Goal: Task Accomplishment & Management: Use online tool/utility

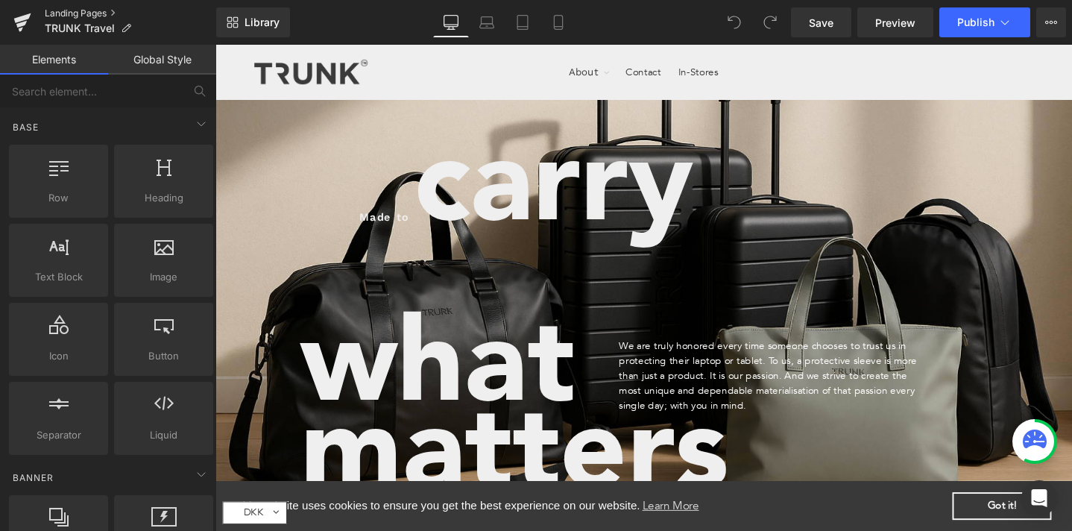
click at [58, 11] on link "Landing Pages" at bounding box center [130, 13] width 171 height 12
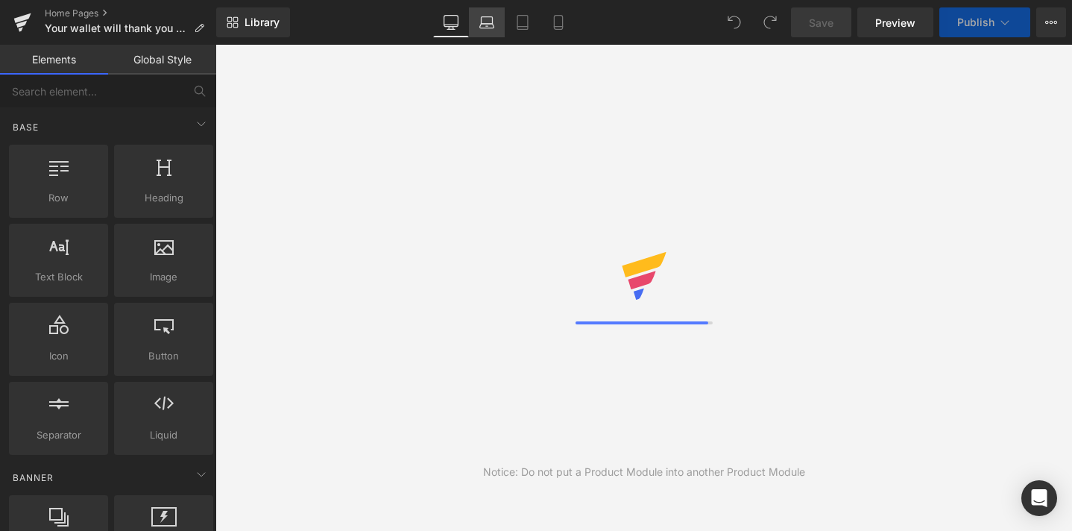
click at [491, 26] on icon at bounding box center [486, 22] width 15 height 15
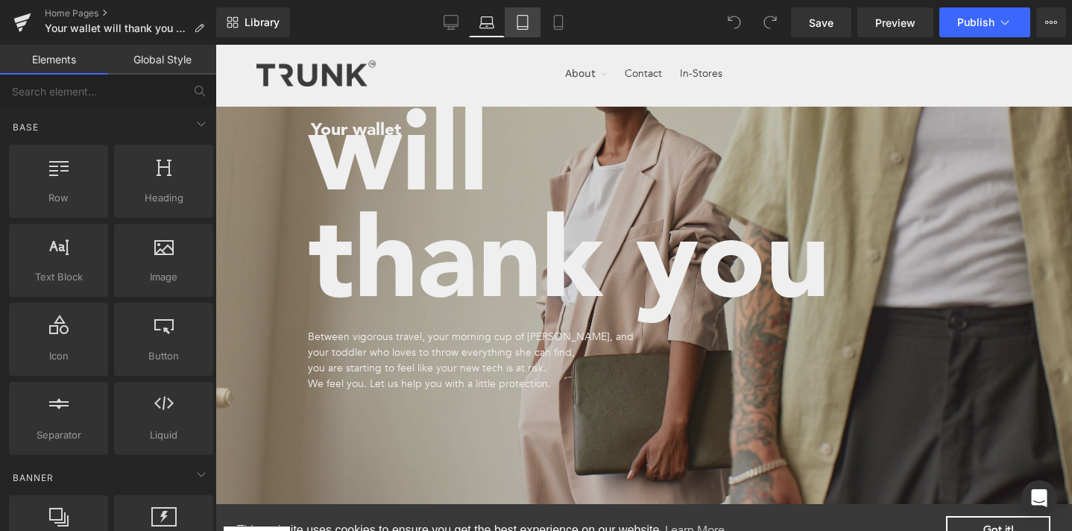
scroll to position [99, 0]
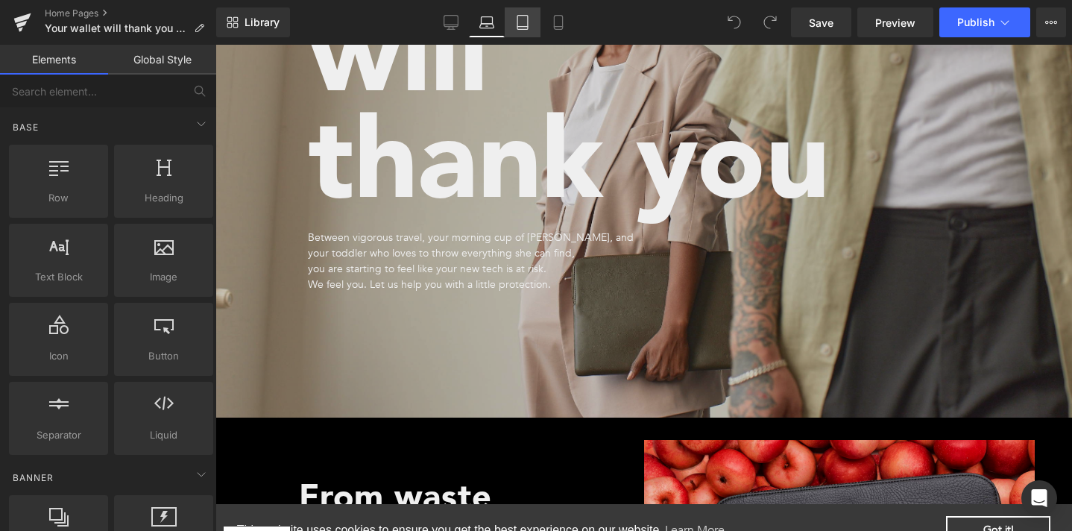
click at [516, 29] on icon at bounding box center [522, 22] width 15 height 15
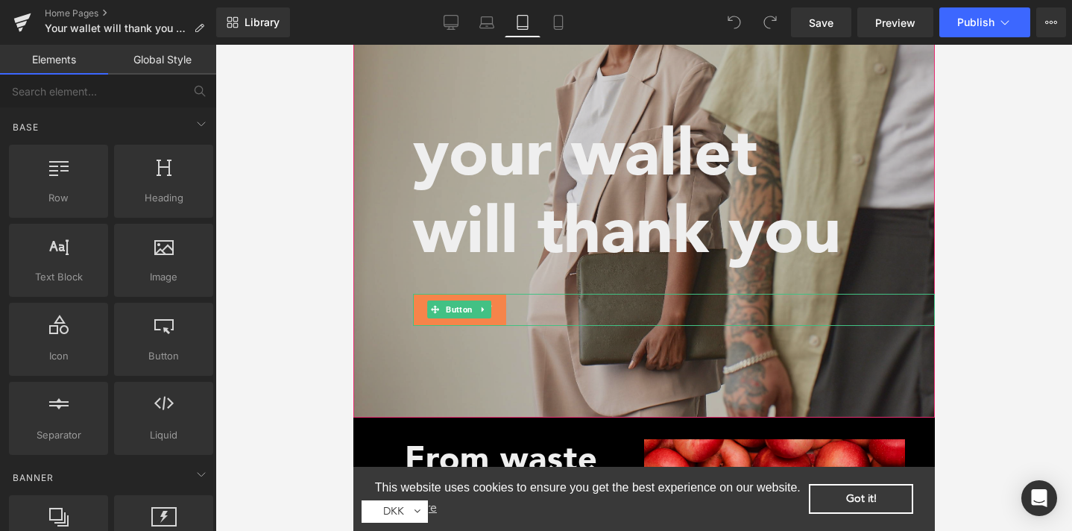
click at [516, 305] on div "SHOP NOW" at bounding box center [673, 310] width 522 height 32
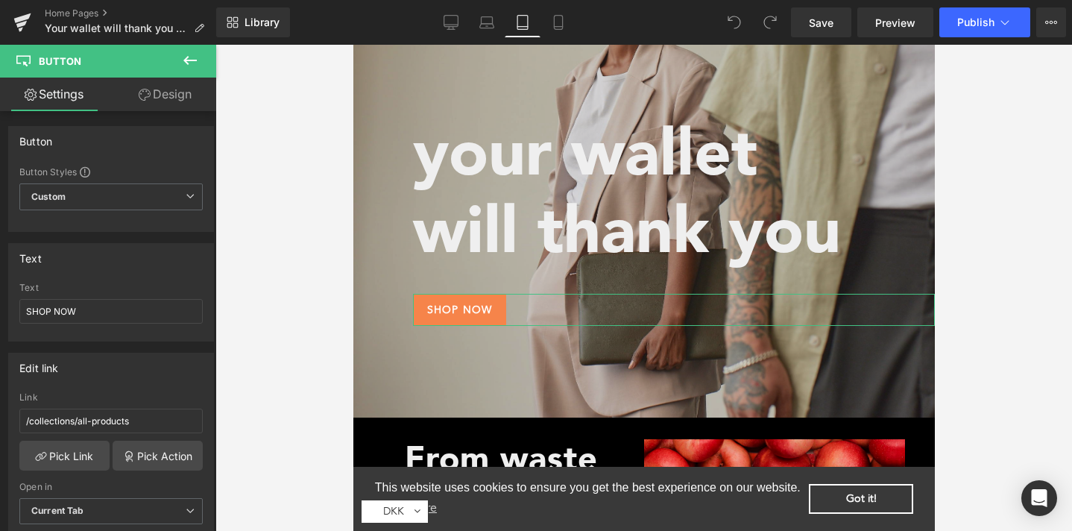
click at [164, 103] on link "Design" at bounding box center [165, 94] width 108 height 34
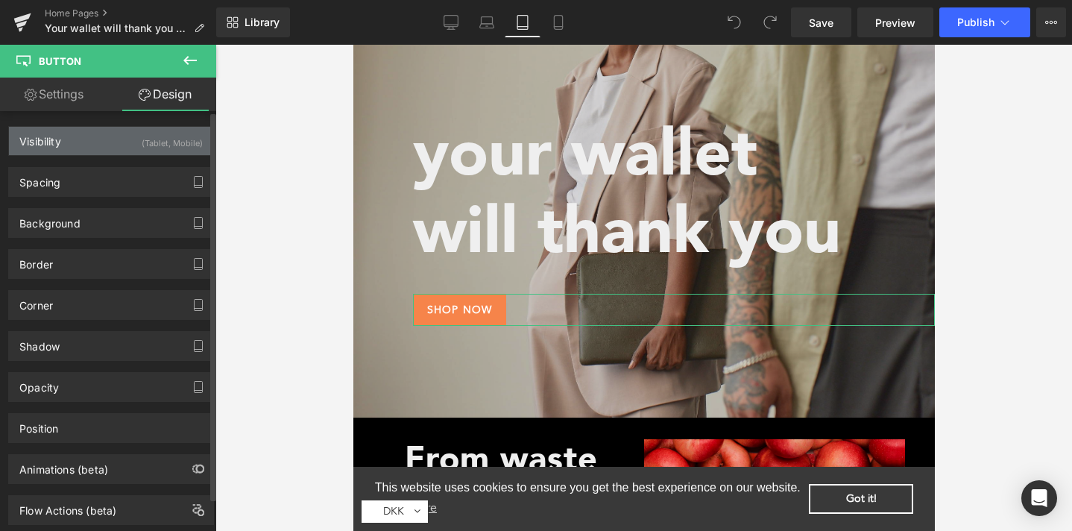
click at [101, 142] on div "Visibility (Tablet, Mobile)" at bounding box center [111, 141] width 204 height 28
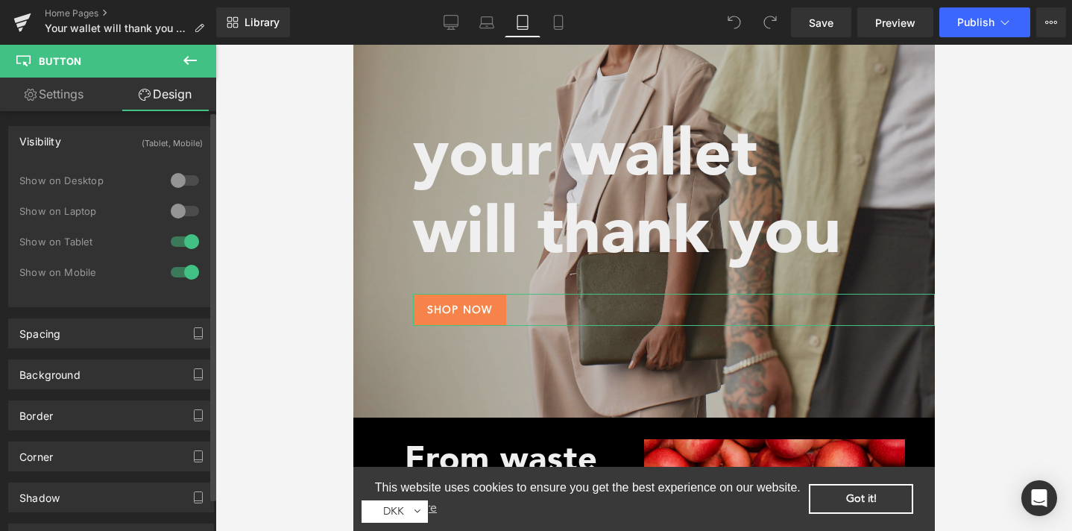
click at [168, 240] on div at bounding box center [185, 242] width 36 height 24
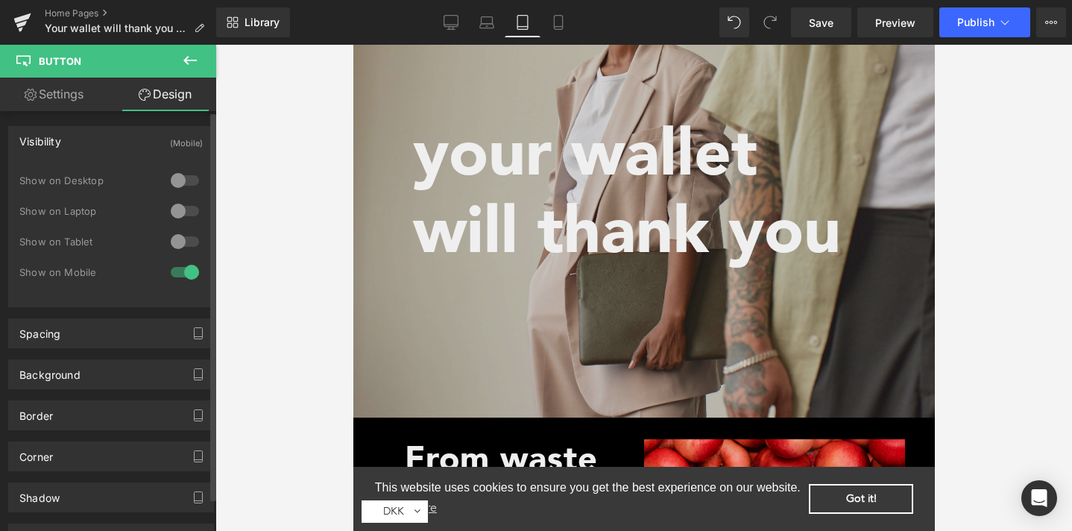
click at [185, 269] on div at bounding box center [185, 272] width 36 height 24
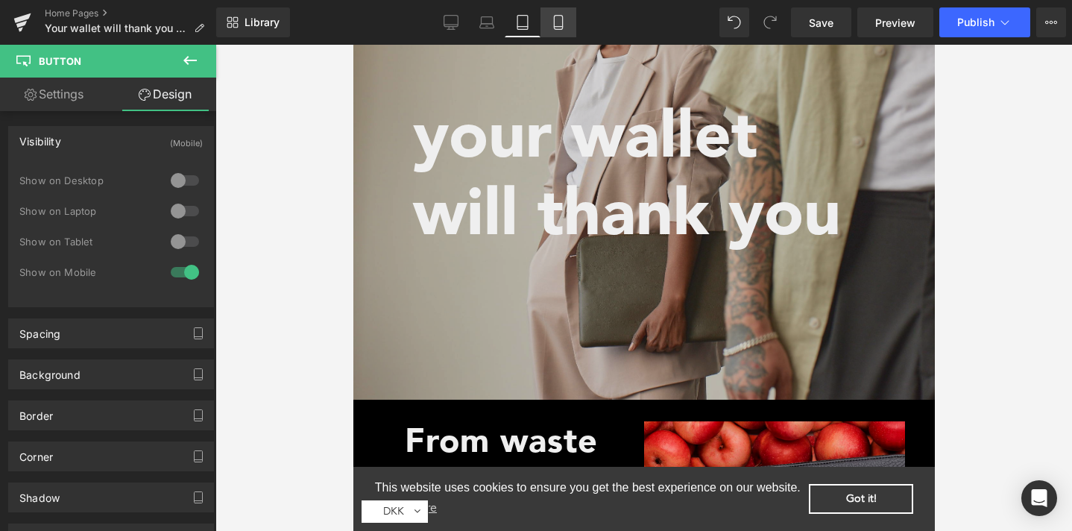
click at [557, 25] on icon at bounding box center [558, 22] width 15 height 15
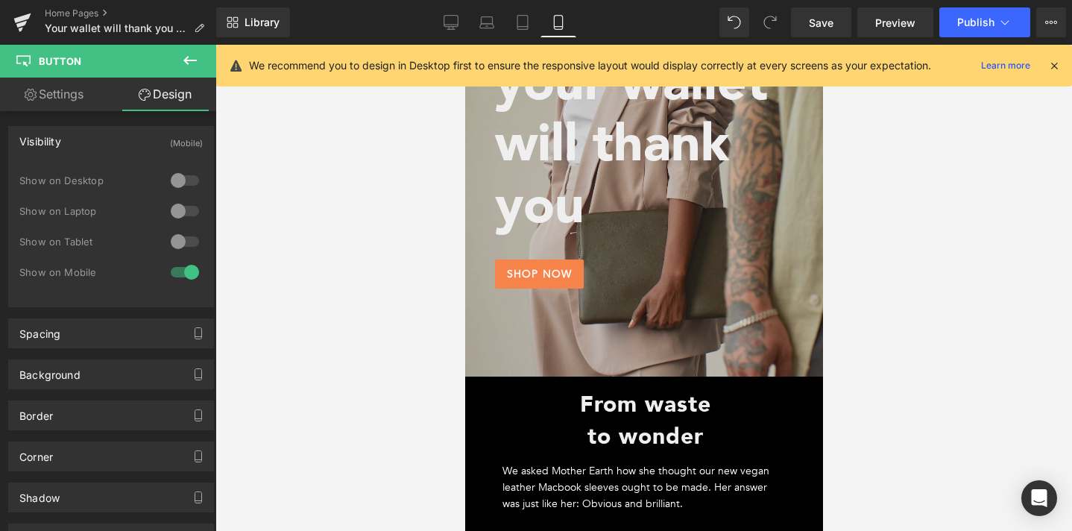
scroll to position [167, 0]
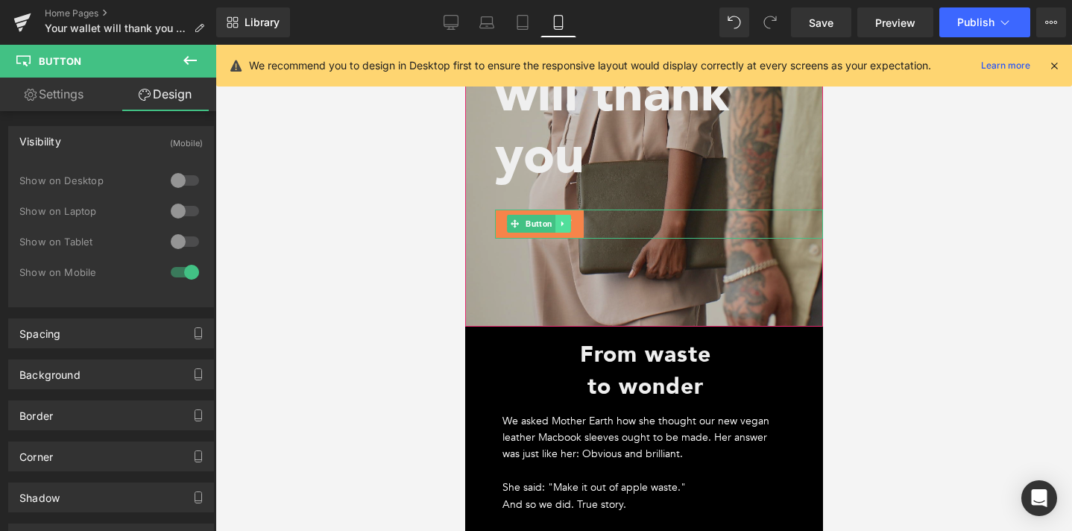
click at [559, 221] on icon at bounding box center [562, 223] width 8 height 9
click at [571, 223] on icon at bounding box center [570, 224] width 8 height 8
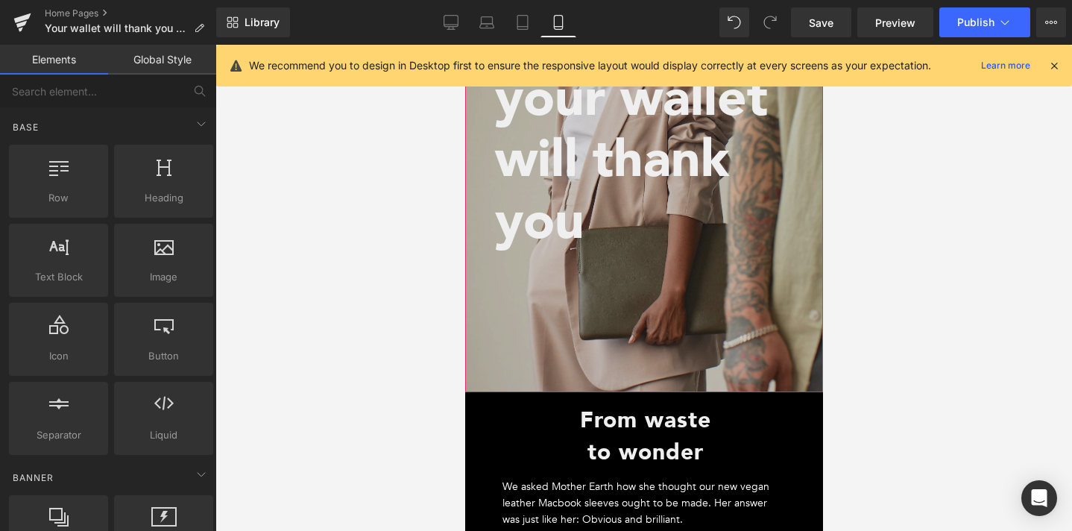
scroll to position [10, 0]
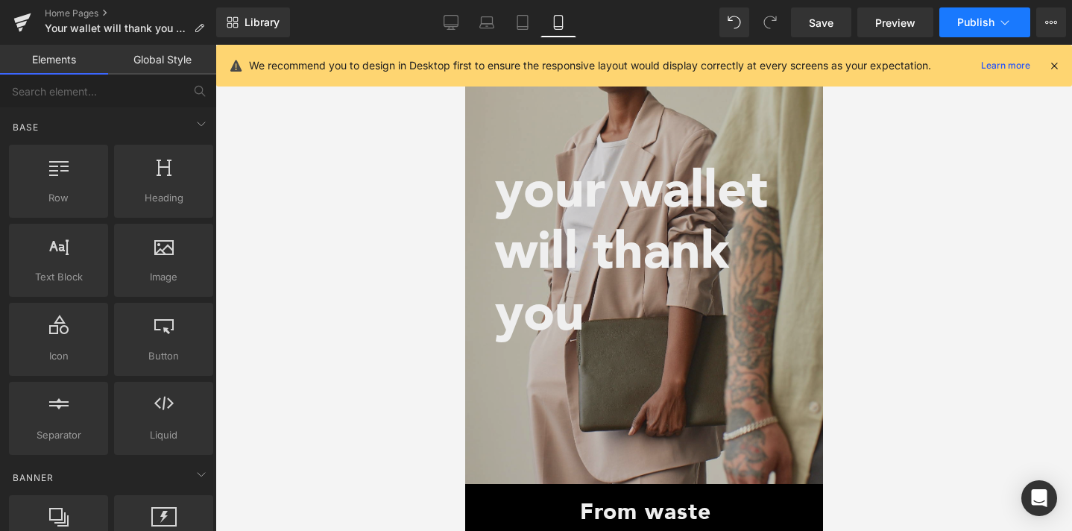
click at [969, 21] on span "Publish" at bounding box center [975, 22] width 37 height 12
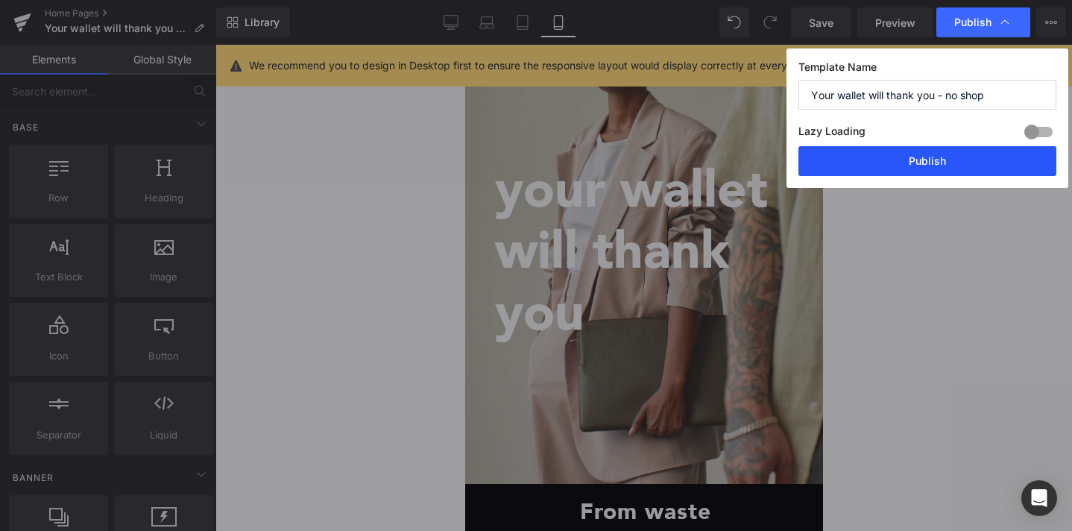
click at [902, 168] on button "Publish" at bounding box center [927, 161] width 258 height 30
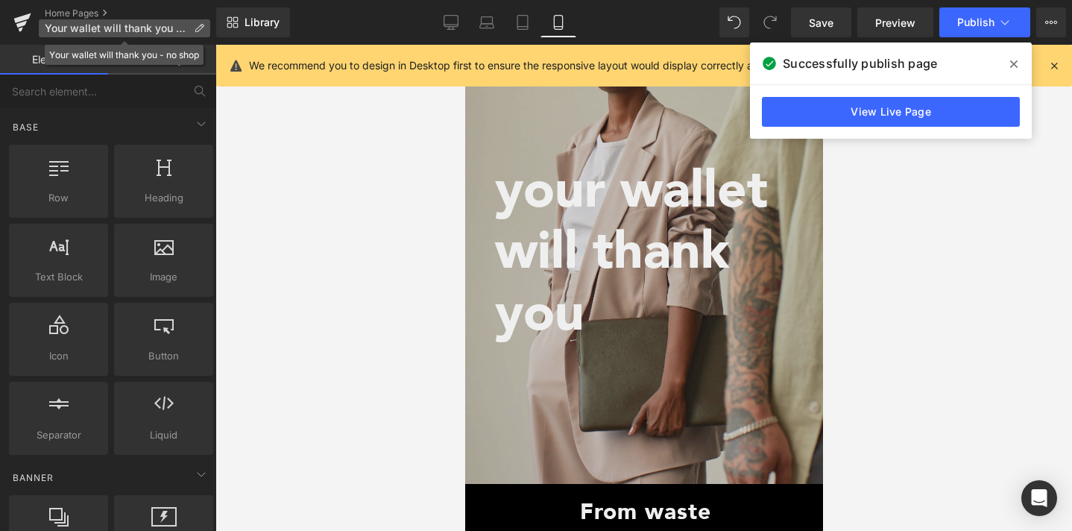
click at [71, 28] on span "Your wallet will thank you - no shop" at bounding box center [116, 28] width 143 height 12
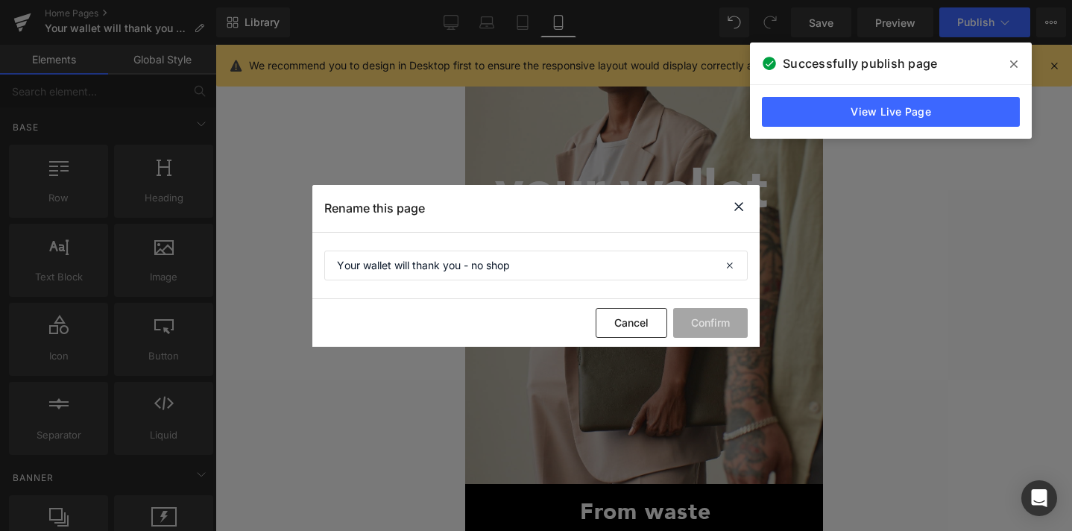
click at [729, 200] on icon at bounding box center [738, 206] width 18 height 19
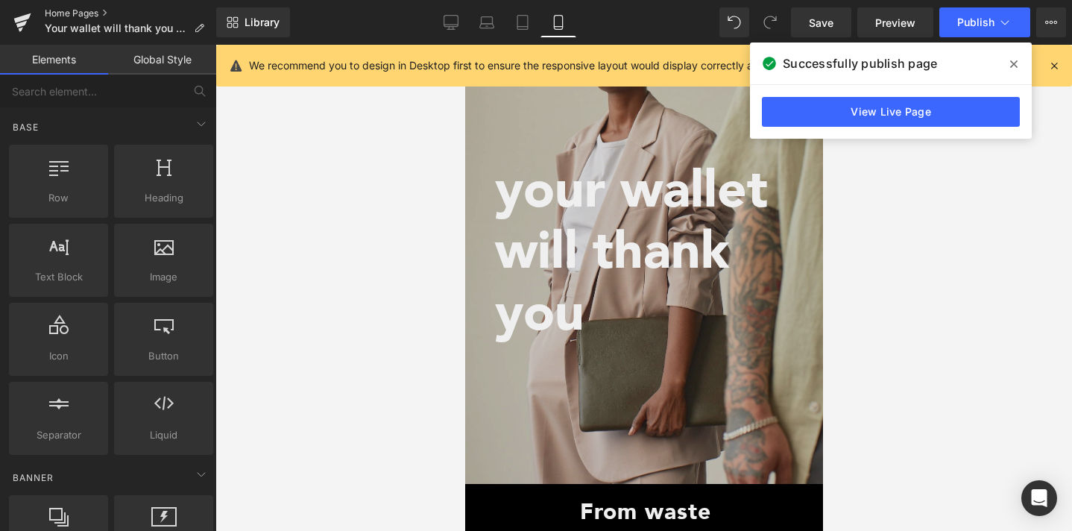
click at [71, 10] on link "Home Pages" at bounding box center [130, 13] width 171 height 12
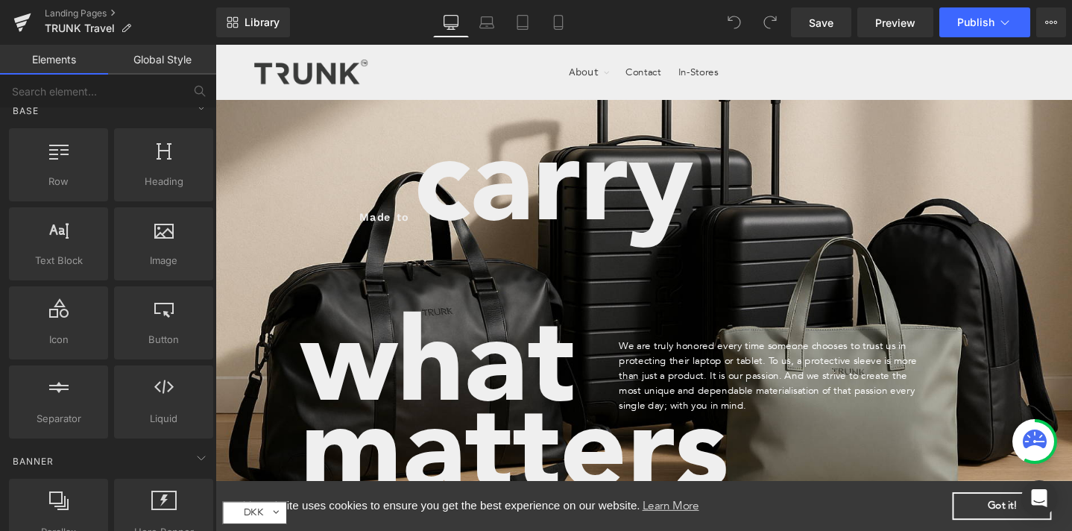
click at [918, 87] on div "Submit Search Cart 0 items" at bounding box center [973, 73] width 205 height 57
